Goal: Find specific page/section: Find specific page/section

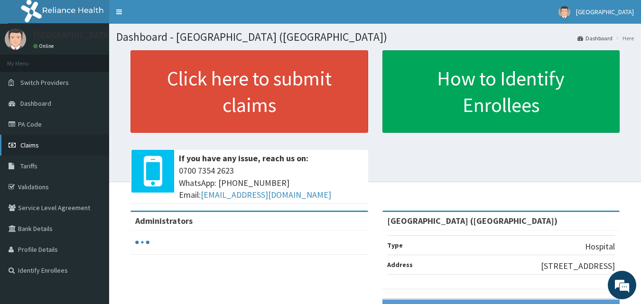
click at [36, 146] on span "Claims" at bounding box center [29, 145] width 19 height 9
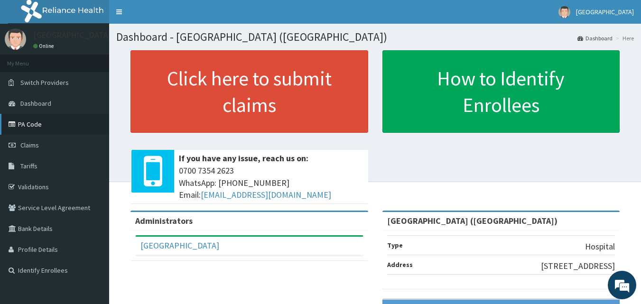
click at [36, 127] on link "PA Code" at bounding box center [54, 124] width 109 height 21
